Goal: Check status

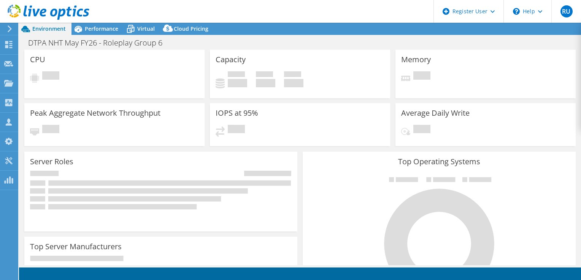
select select "USD"
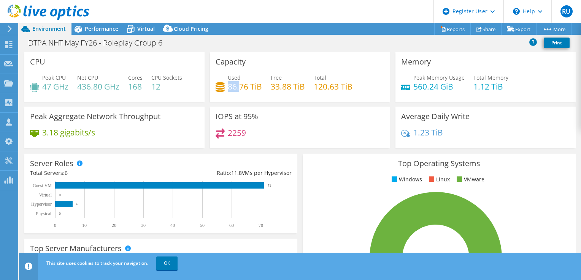
drag, startPoint x: 228, startPoint y: 83, endPoint x: 246, endPoint y: 91, distance: 19.9
click at [248, 90] on h4 "86.76 TiB" at bounding box center [245, 86] width 34 height 8
drag, startPoint x: 246, startPoint y: 91, endPoint x: 231, endPoint y: 87, distance: 15.7
click at [231, 87] on h4 "86.76 TiB" at bounding box center [245, 86] width 34 height 8
click at [229, 86] on h4 "86.76 TiB" at bounding box center [245, 86] width 34 height 8
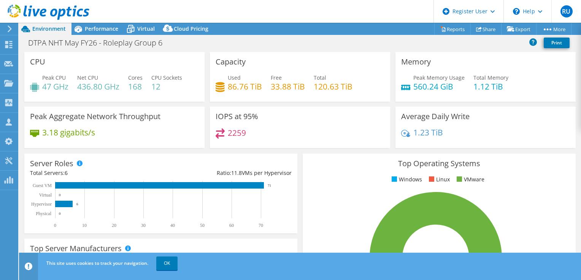
select select "USD"
